Goal: Check status: Check status

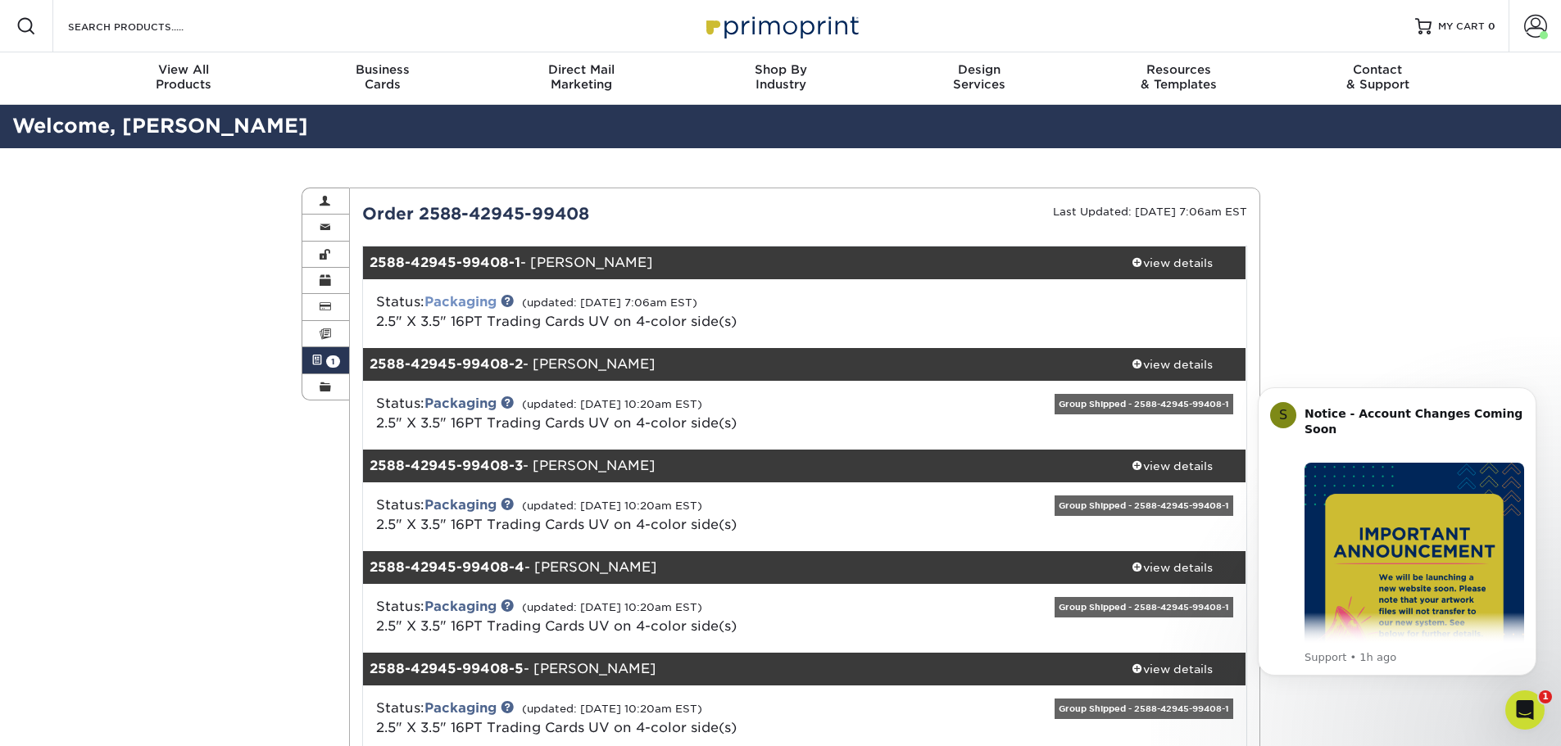
click at [474, 304] on link "Packaging" at bounding box center [460, 302] width 72 height 16
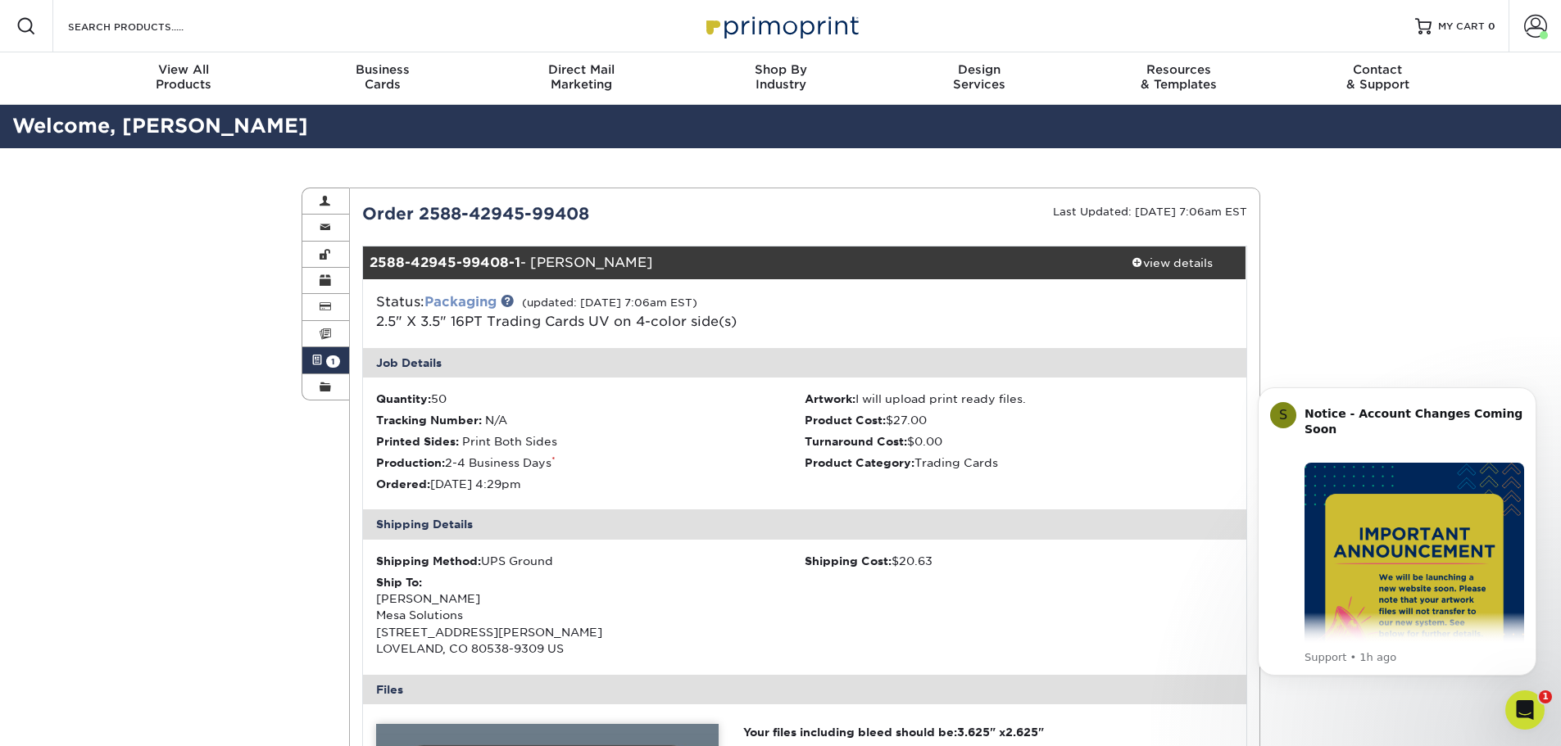
click at [474, 304] on link "Packaging" at bounding box center [460, 302] width 72 height 16
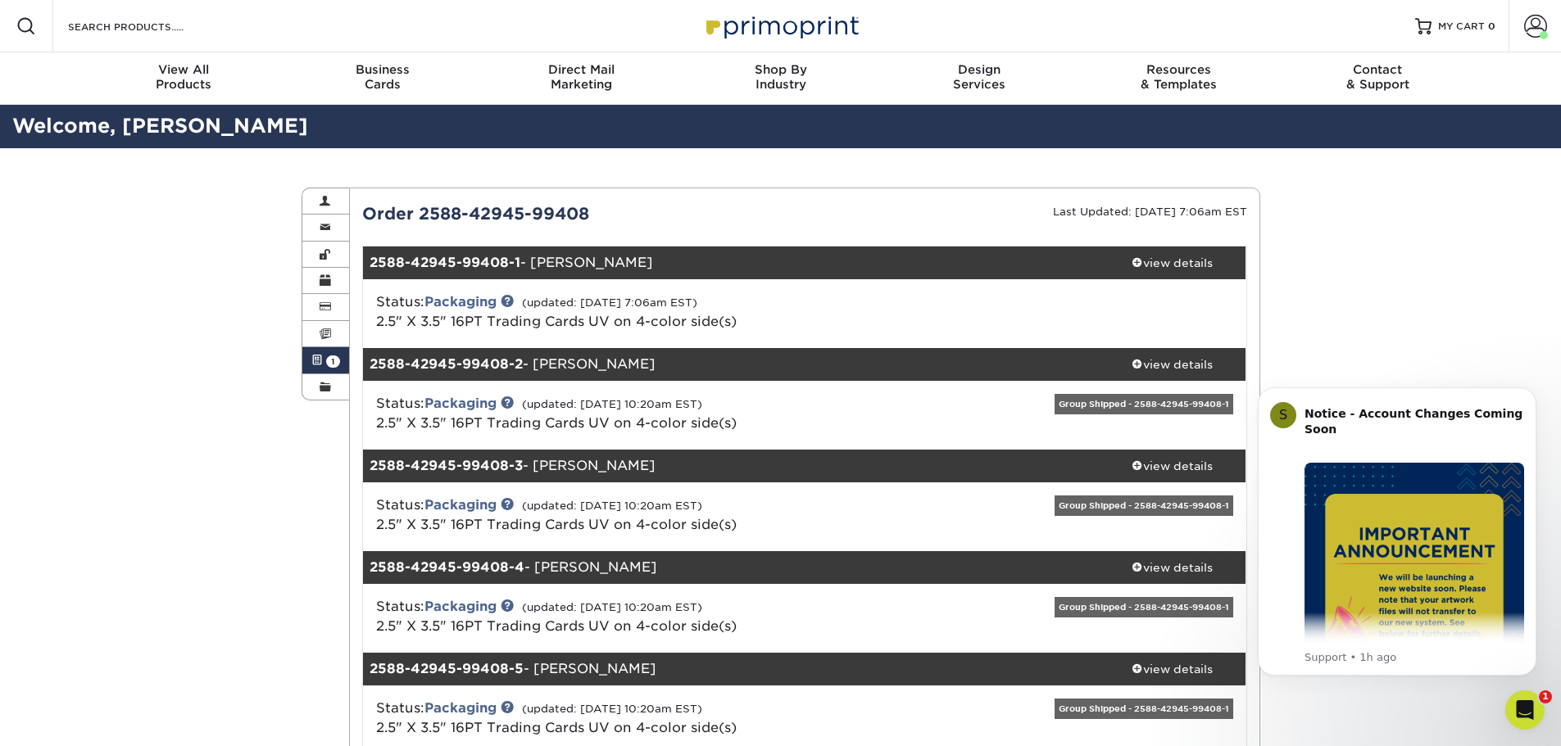
click at [454, 202] on div "Order 2588-42945-99408" at bounding box center [577, 214] width 455 height 25
click at [451, 259] on strong "2588-42945-99408-1" at bounding box center [444, 263] width 151 height 16
click at [1552, 27] on link "Account" at bounding box center [1534, 26] width 52 height 52
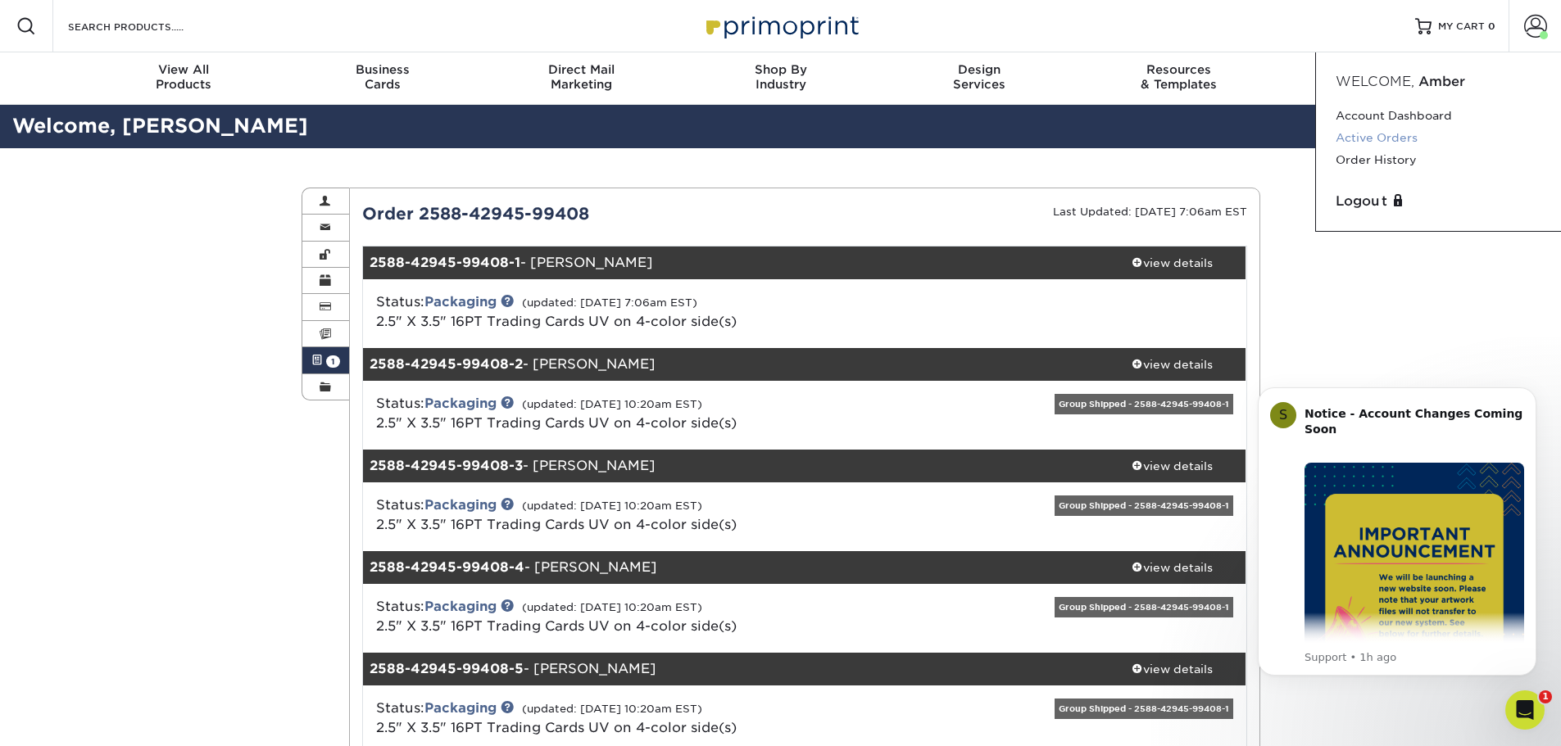
click at [1398, 136] on link "Active Orders" at bounding box center [1438, 138] width 206 height 22
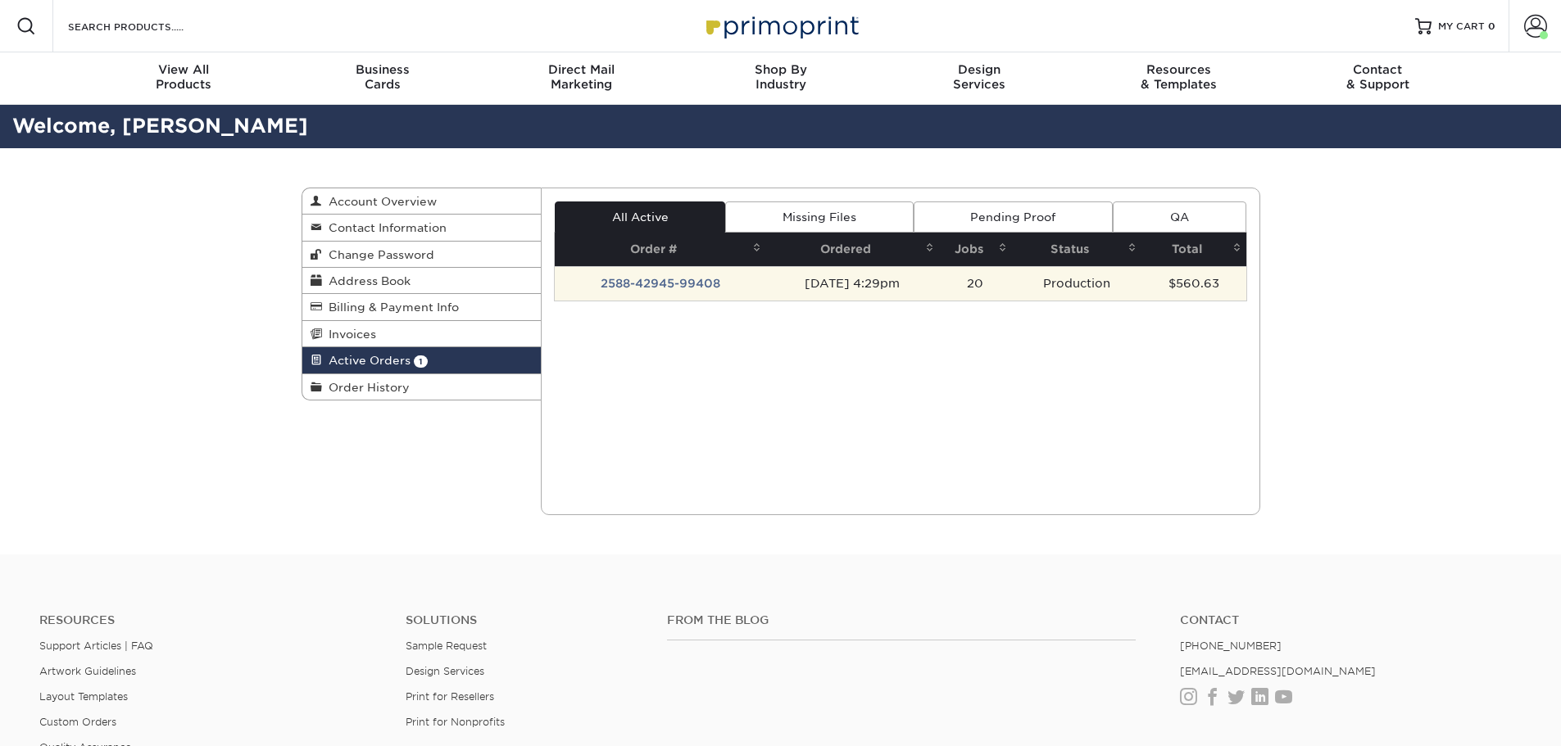
click at [659, 286] on td "2588-42945-99408" at bounding box center [660, 283] width 211 height 34
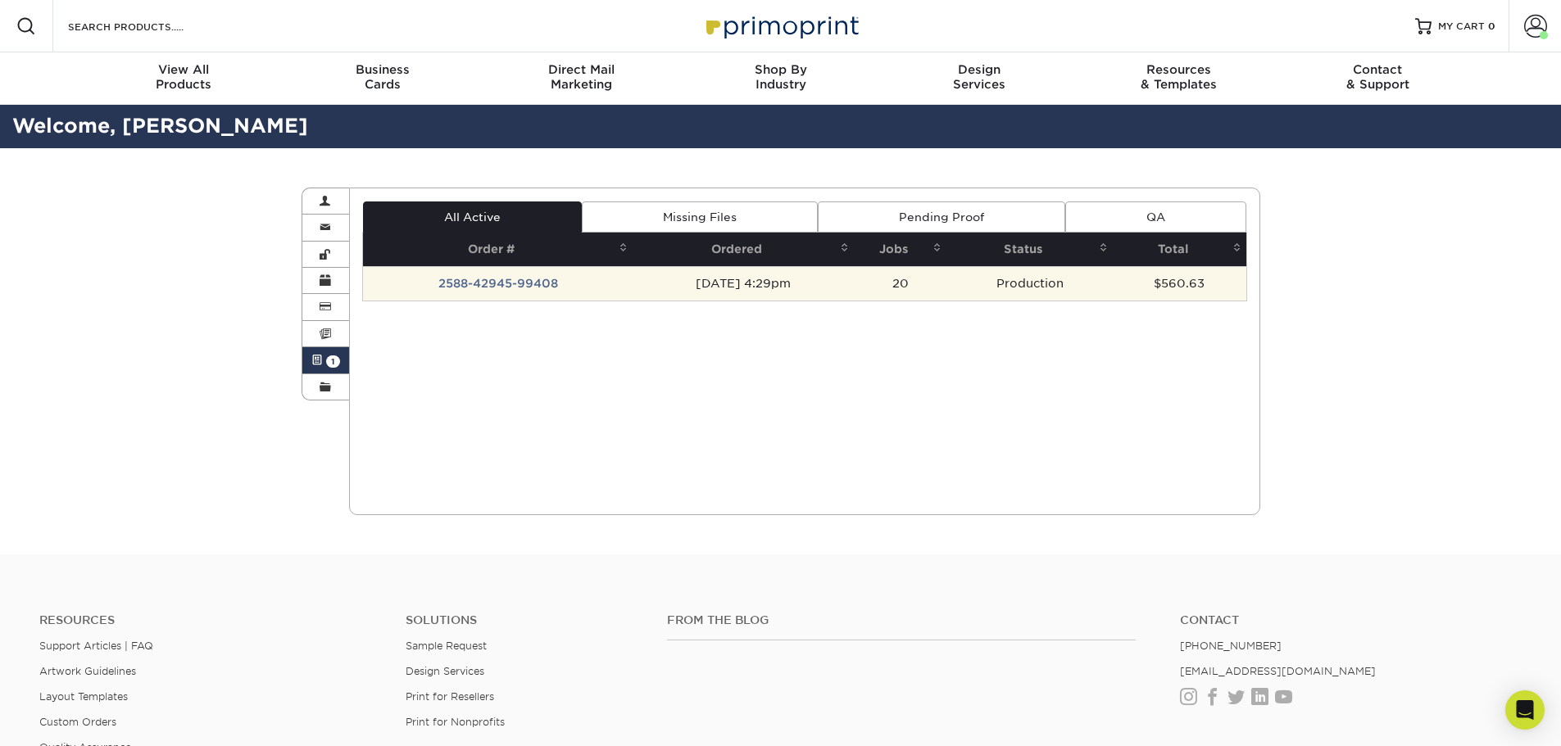
click at [514, 290] on div "All Active Missing Files Pending Proof QA Order # Ordered Jobs Status Total 20" at bounding box center [804, 252] width 885 height 100
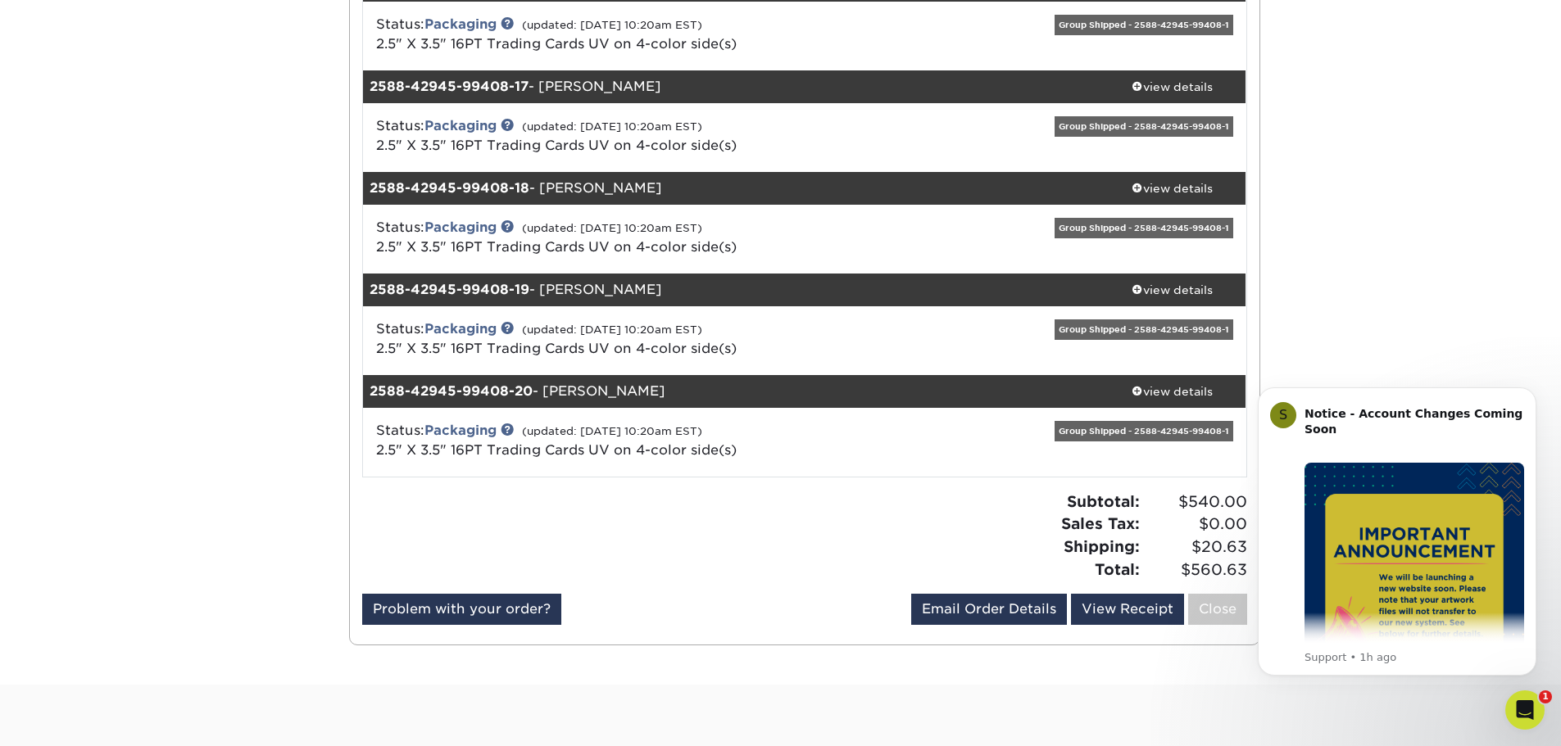
scroll to position [1884, 0]
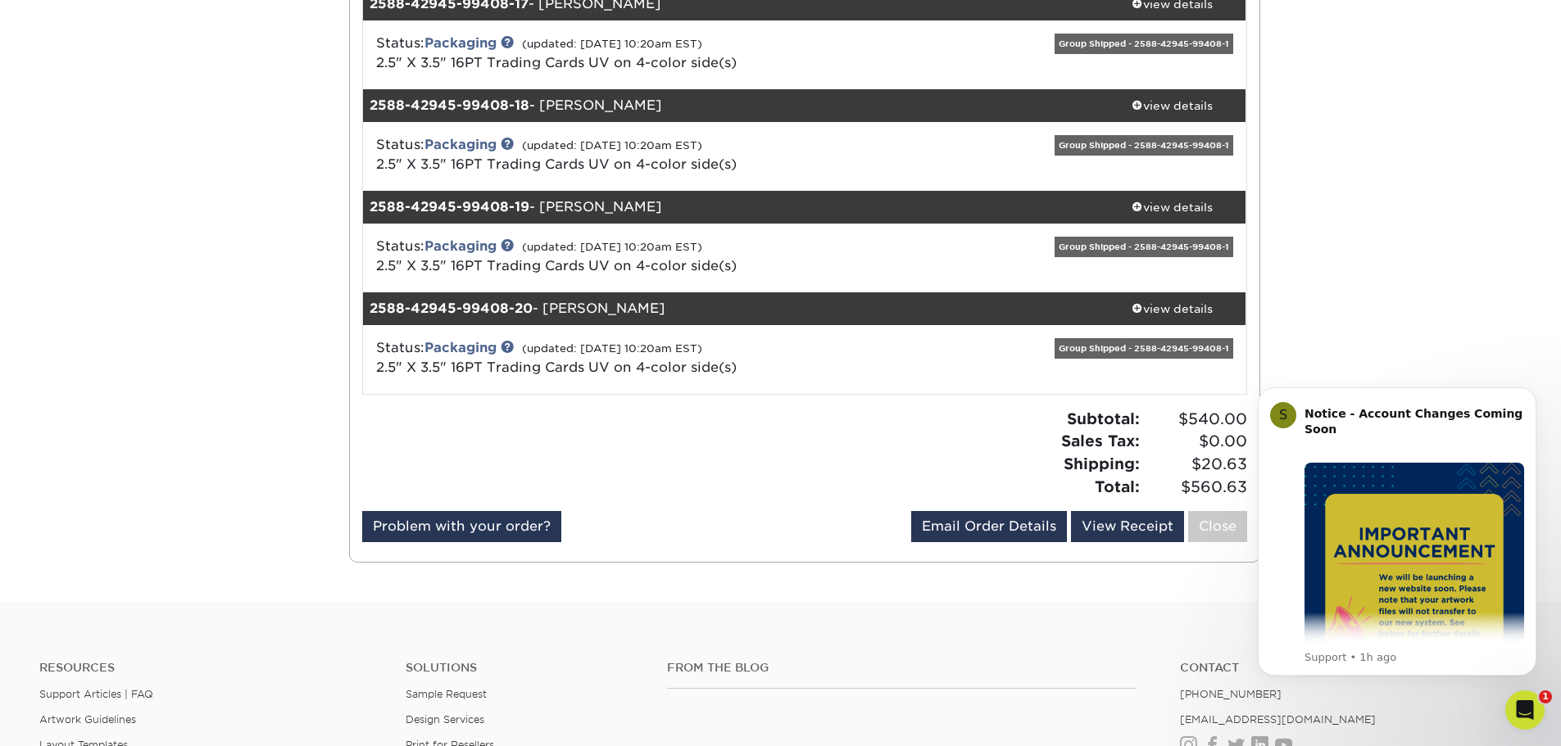
click at [1531, 728] on div "Open Intercom Messenger" at bounding box center [1525, 710] width 54 height 54
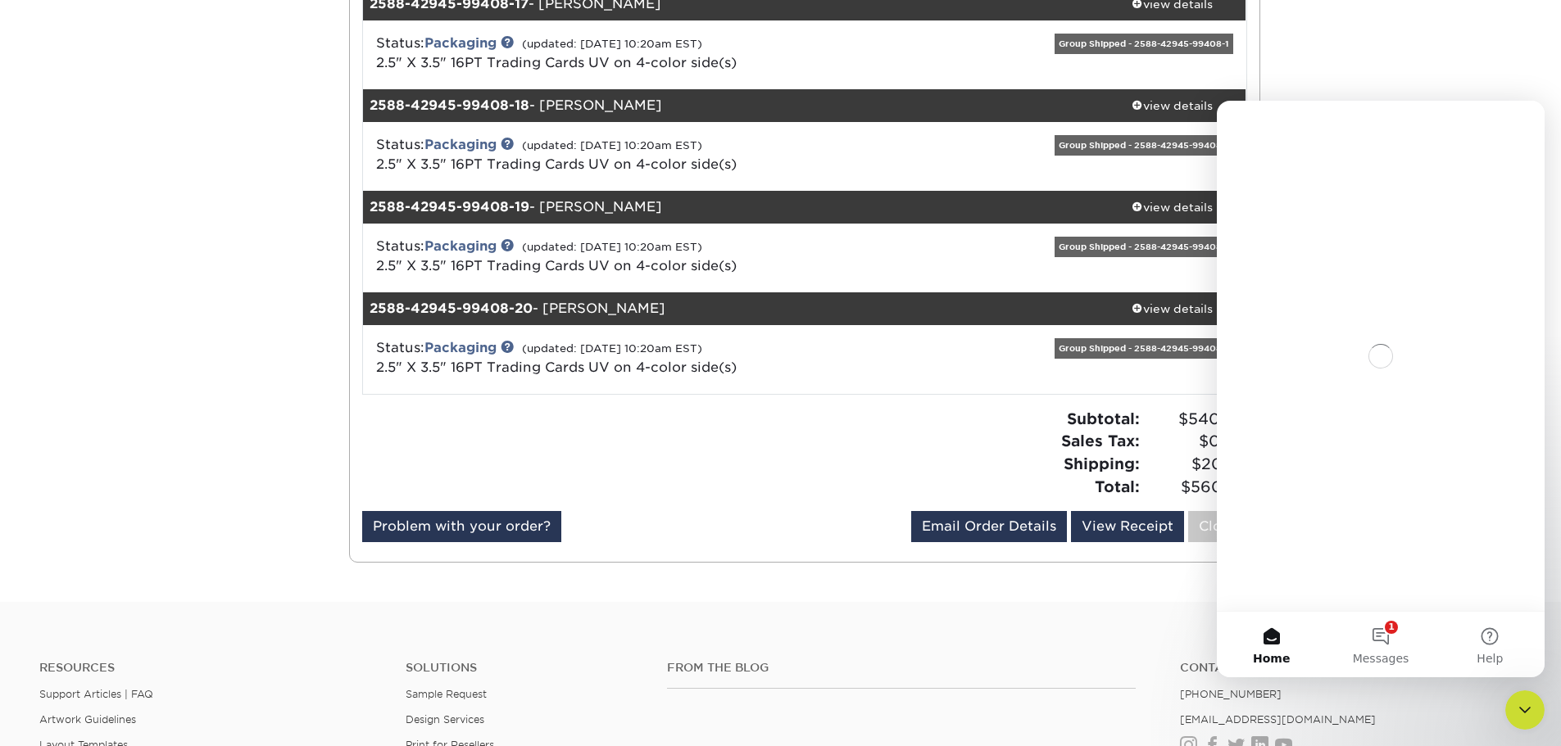
scroll to position [0, 0]
